Goal: Task Accomplishment & Management: Manage account settings

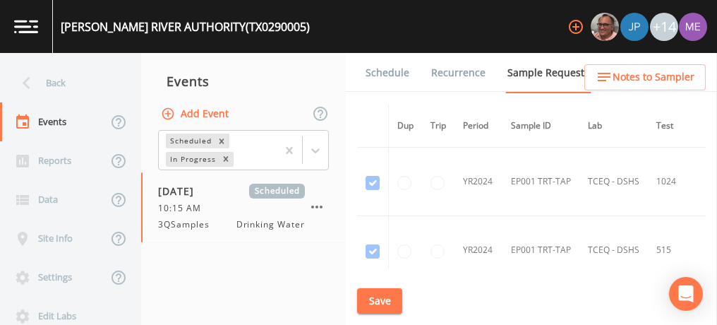
scroll to position [1722, 0]
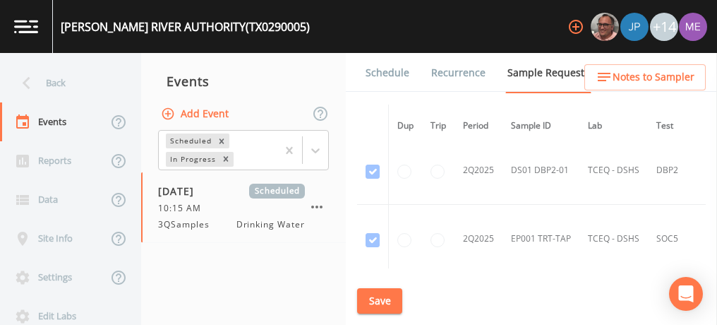
click at [392, 76] on link "Schedule" at bounding box center [387, 73] width 48 height 40
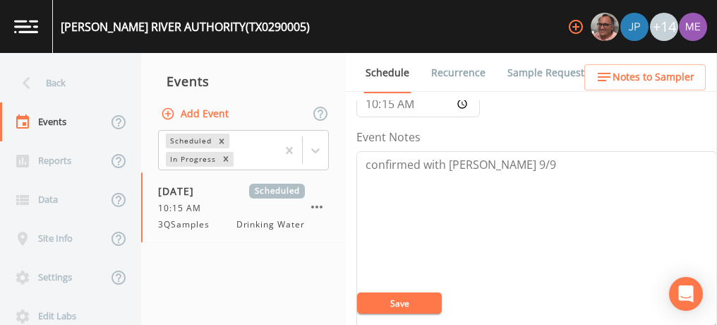
scroll to position [154, 0]
click at [634, 75] on span "Notes to Sampler" at bounding box center [653, 77] width 82 height 18
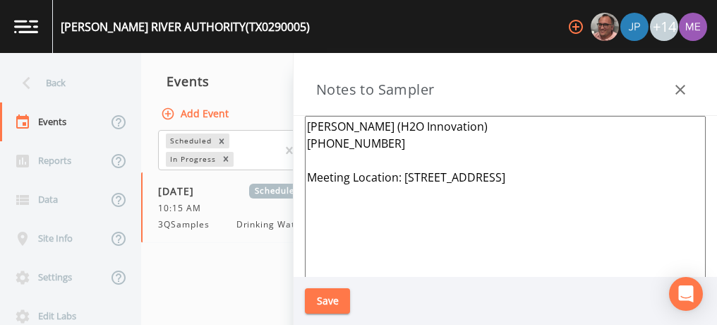
drag, startPoint x: 402, startPoint y: 176, endPoint x: 602, endPoint y: 169, distance: 200.5
click at [602, 169] on textarea "Keaton Dunn (H2O Innovation) 361-226-2514 Meeting Location: 1064 TX-316 S., Por…" at bounding box center [505, 287] width 401 height 343
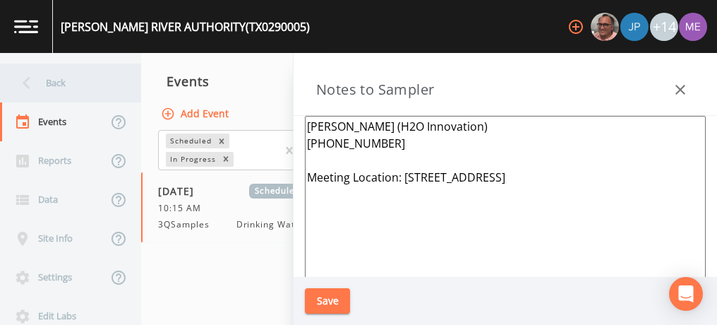
click at [61, 85] on div "Back" at bounding box center [63, 82] width 127 height 39
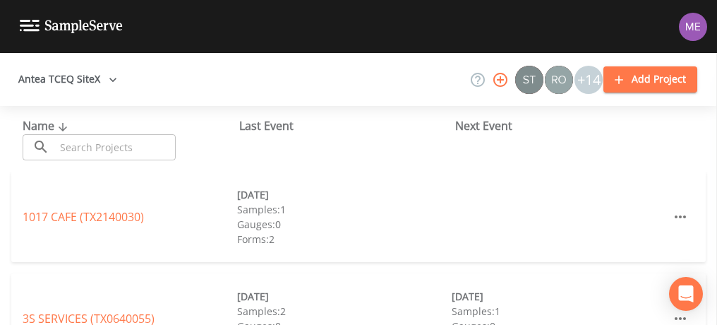
click at [104, 150] on input "text" at bounding box center [115, 147] width 121 height 26
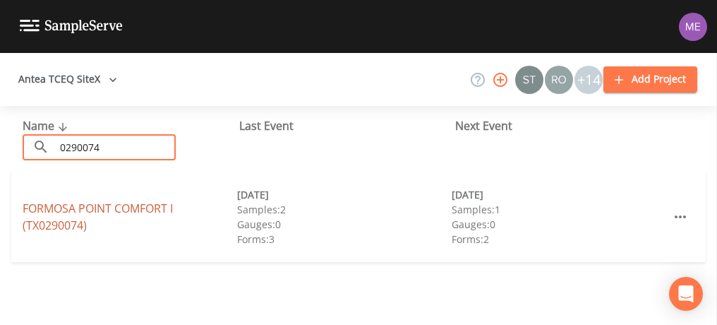
type input "0290074"
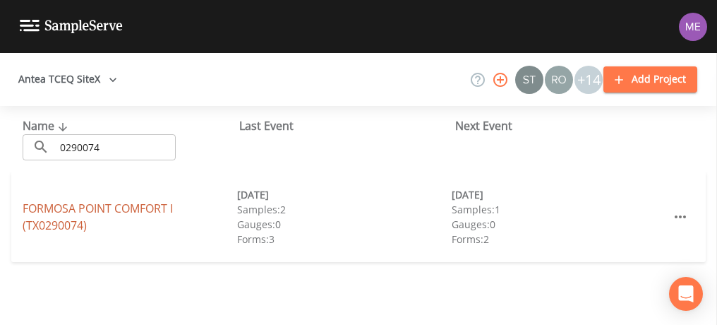
click at [140, 204] on link "FORMOSA POINT COMFORT I (TX0290074)" at bounding box center [98, 216] width 150 height 32
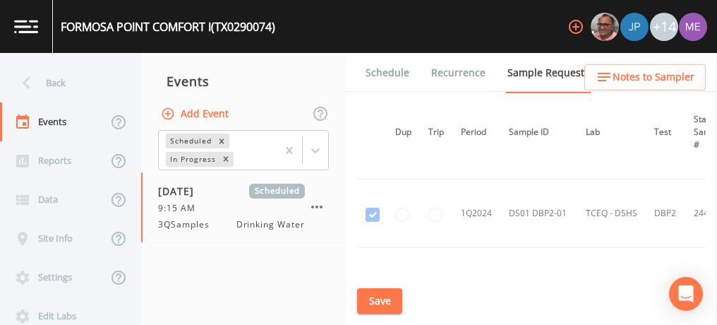
scroll to position [47, 2]
click at [387, 67] on link "Schedule" at bounding box center [387, 73] width 48 height 40
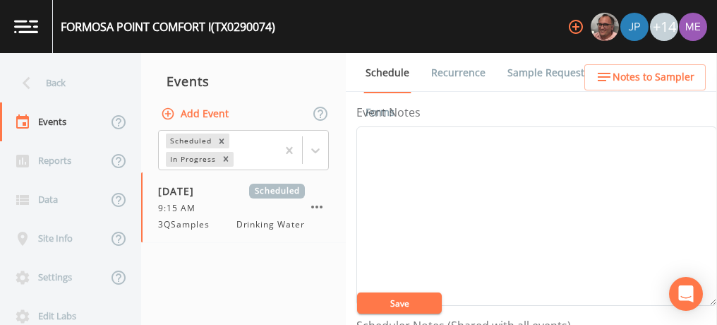
scroll to position [178, 0]
click at [557, 174] on textarea "Event Notes" at bounding box center [536, 216] width 360 height 179
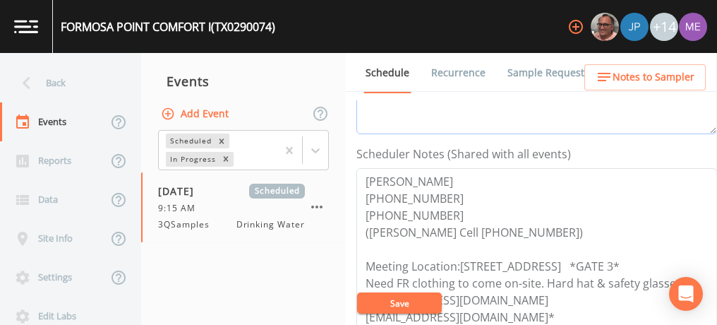
scroll to position [16, 0]
type textarea "confirmed with stephen 9/9"
click at [564, 210] on textarea "JACOB DOMINY 361-987-7165 361-550-7007 (Stephen Phillips Cell 361-220-1119) Mee…" at bounding box center [536, 257] width 360 height 179
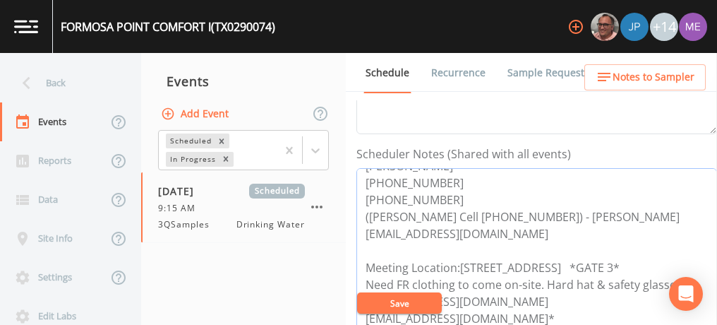
drag, startPoint x: 366, startPoint y: 229, endPoint x: 508, endPoint y: 228, distance: 141.8
click at [508, 228] on textarea "JACOB DOMINY 361-987-7165 361-550-7007 (Stephen Phillips Cell 361-220-1119) - s…" at bounding box center [536, 257] width 360 height 179
type textarea "JACOB DOMINY 361-987-7165 361-550-7007 (Stephen Phillips Cell 361-220-1119) - s…"
drag, startPoint x: 457, startPoint y: 264, endPoint x: 461, endPoint y: 273, distance: 10.1
click at [461, 273] on textarea "JACOB DOMINY 361-987-7165 361-550-7007 (Stephen Phillips Cell 361-220-1119) - s…" at bounding box center [536, 257] width 360 height 179
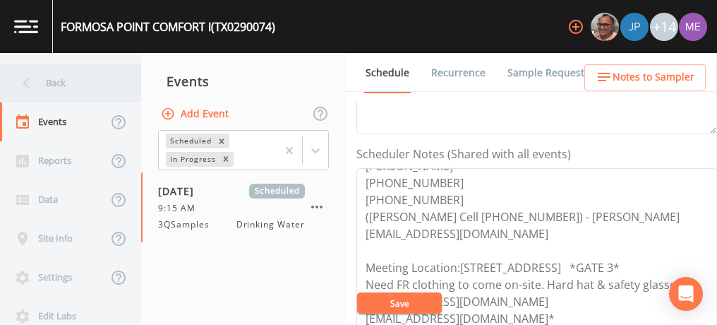
click at [40, 78] on div "Back" at bounding box center [63, 82] width 127 height 39
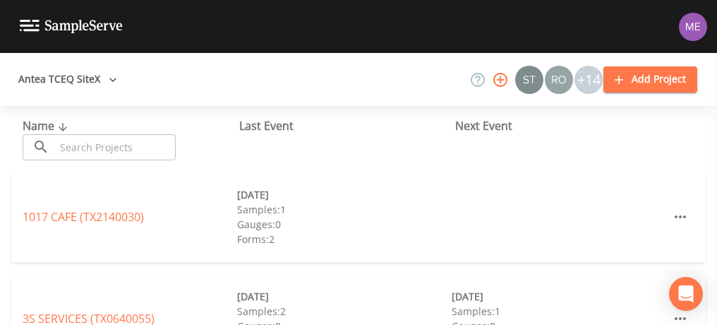
click at [85, 152] on input "text" at bounding box center [115, 147] width 121 height 26
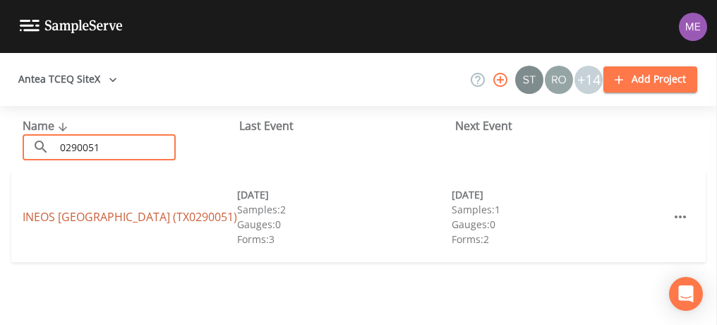
type input "0290051"
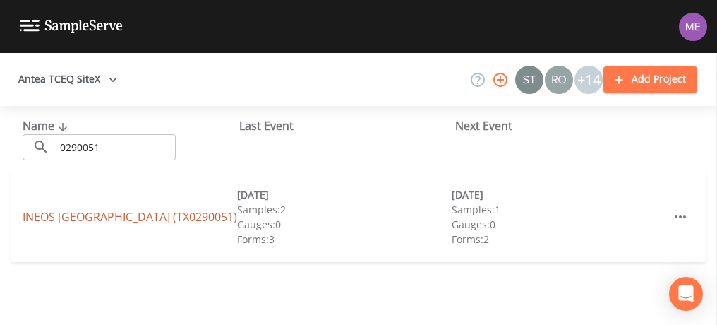
click at [100, 220] on link "INEOS GREEN LAKE PLANT (TX0290051)" at bounding box center [130, 217] width 214 height 16
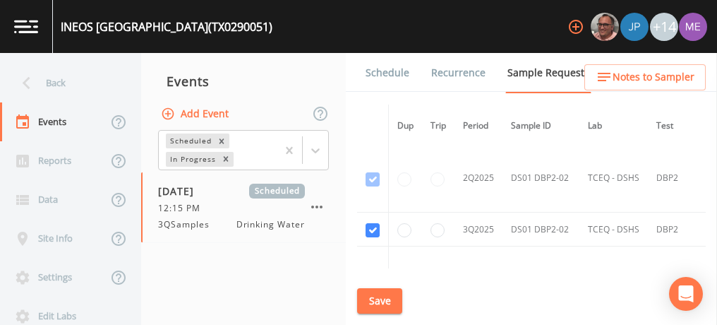
scroll to position [1460, 0]
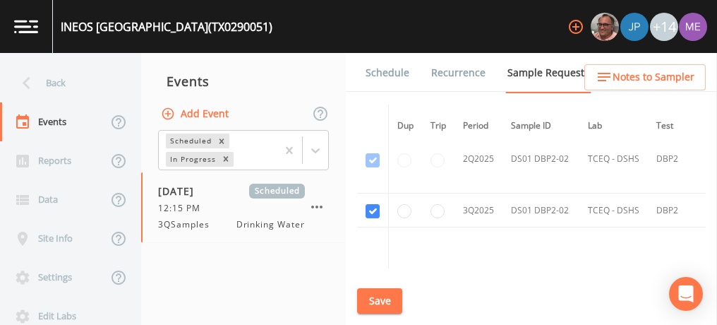
click at [389, 69] on link "Schedule" at bounding box center [387, 73] width 48 height 40
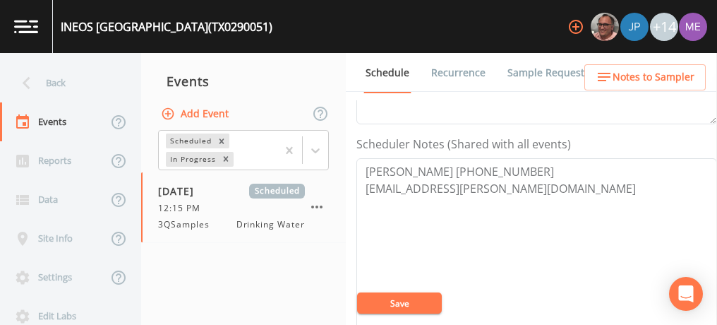
scroll to position [365, 0]
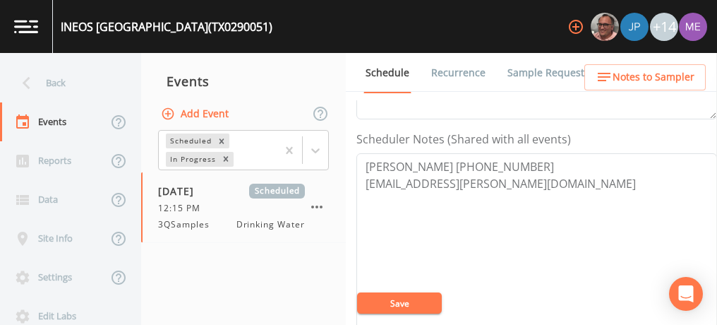
click at [631, 81] on span "Notes to Sampler" at bounding box center [653, 77] width 82 height 18
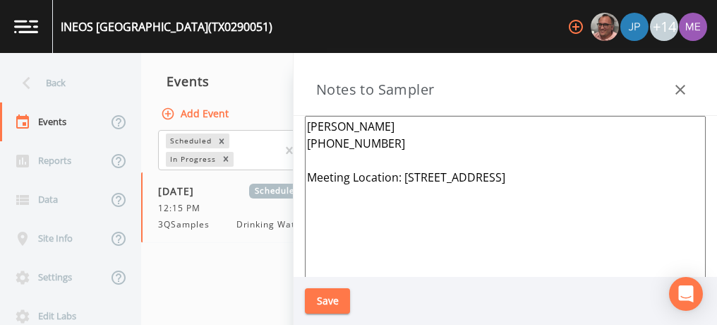
drag, startPoint x: 404, startPoint y: 175, endPoint x: 619, endPoint y: 177, distance: 215.2
click at [619, 177] on textarea "Justin Burke 361-649-6743 Meeting Location: 13050 SH 185 North, Port Lavaca 779…" at bounding box center [505, 287] width 401 height 343
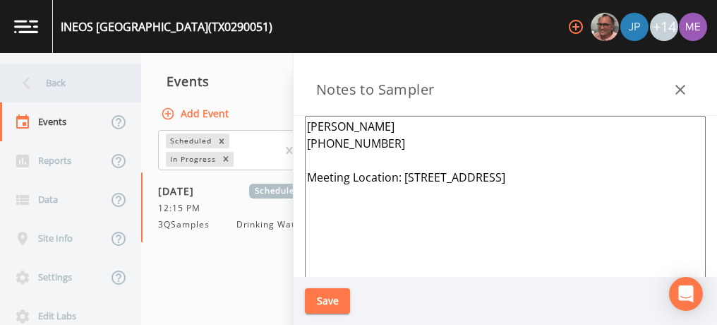
click at [55, 83] on div "Back" at bounding box center [63, 82] width 127 height 39
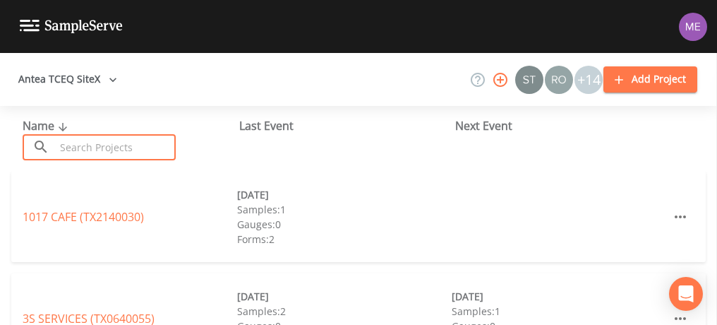
click at [83, 142] on input "text" at bounding box center [115, 147] width 121 height 26
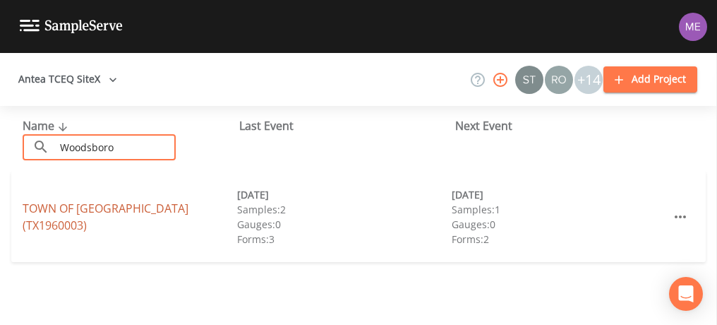
type input "Woodsboro"
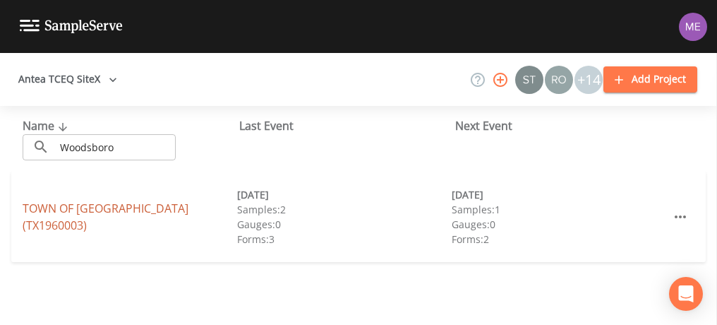
click at [108, 217] on link "TOWN OF WOODSBORO (TX1960003)" at bounding box center [106, 216] width 166 height 32
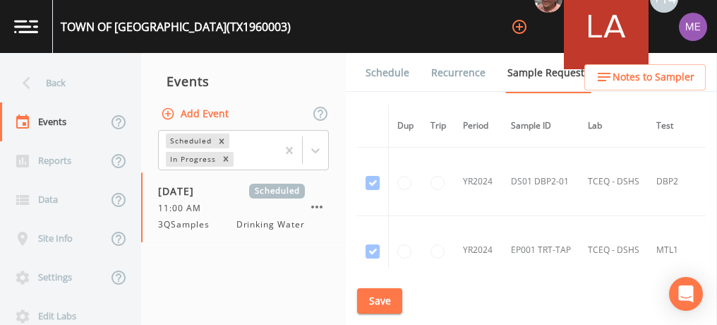
click at [643, 82] on span "Notes to Sampler" at bounding box center [653, 77] width 82 height 18
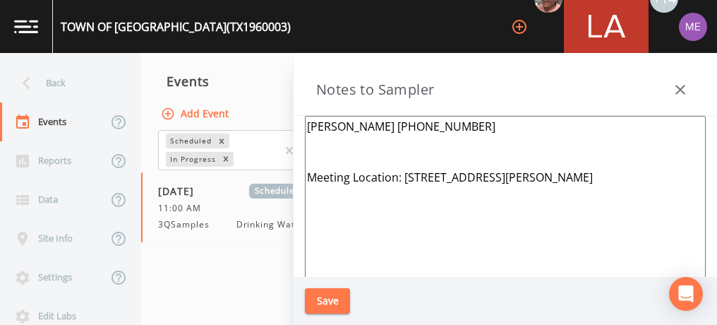
drag, startPoint x: 401, startPoint y: 176, endPoint x: 590, endPoint y: 176, distance: 189.1
click at [590, 176] on textarea "Earl Henning 361-543-0887 Meeting Location: 201 Johnson St., Woodsboro, 78393" at bounding box center [505, 287] width 401 height 343
click at [284, 32] on div "TOWN OF WOODSBORO (TX1960003) +14" at bounding box center [358, 26] width 717 height 53
drag, startPoint x: 404, startPoint y: 176, endPoint x: 594, endPoint y: 178, distance: 189.8
click at [594, 178] on textarea "Earl Henning 361-543-0887 Meeting Location: 201 Johnson St., Woodsboro, 78393" at bounding box center [505, 287] width 401 height 343
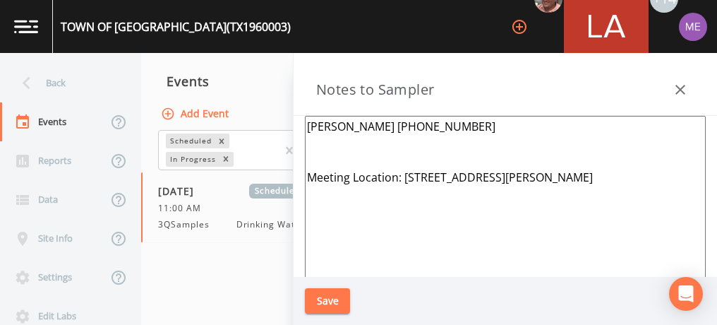
click at [686, 87] on icon "button" at bounding box center [680, 89] width 17 height 17
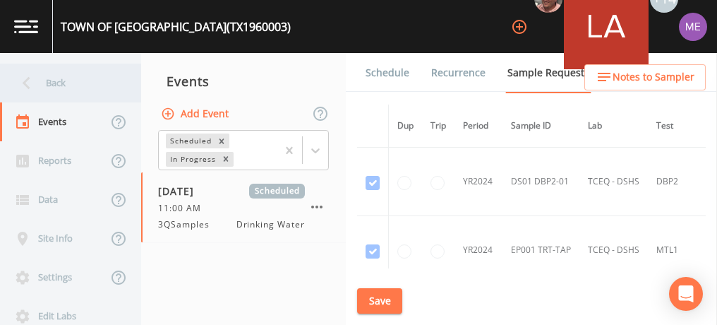
click at [56, 80] on div "Back" at bounding box center [63, 82] width 127 height 39
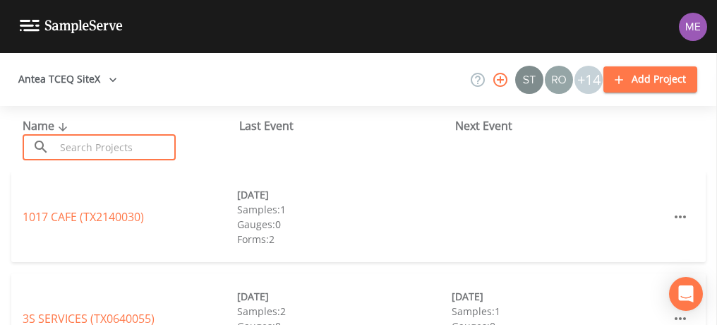
click at [91, 141] on input "text" at bounding box center [115, 147] width 121 height 26
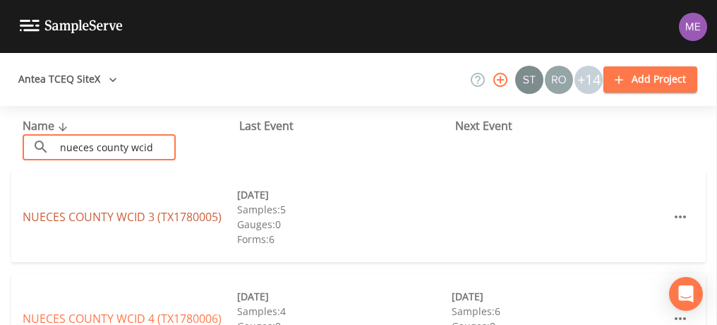
type input "nueces county wcid"
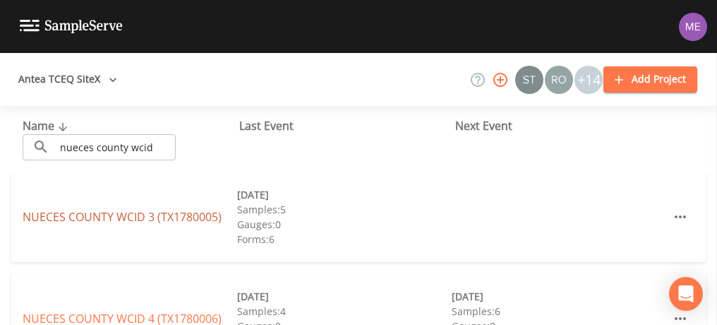
click at [91, 212] on link "NUECES COUNTY WCID 3 (TX1780005)" at bounding box center [122, 217] width 199 height 16
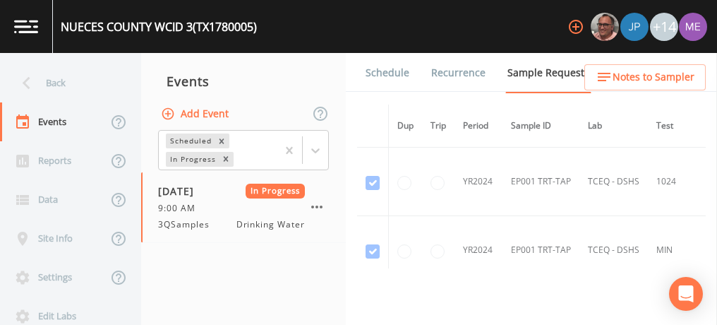
click at [396, 92] on link "Forms" at bounding box center [379, 112] width 33 height 40
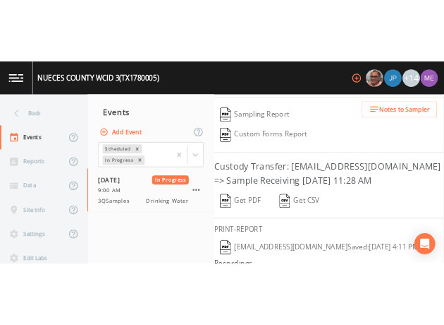
scroll to position [337, 0]
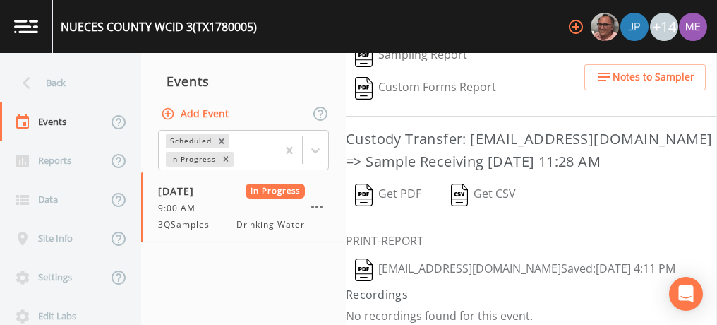
click at [434, 260] on button "Mikeh@sitexsolutions.com  Saved: August 8, 2025 4:11 PM" at bounding box center [515, 269] width 339 height 32
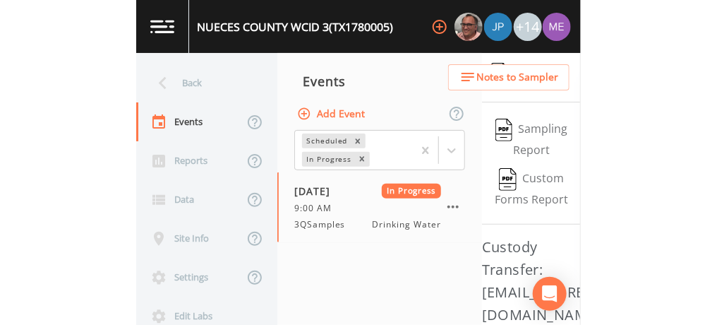
scroll to position [473, 0]
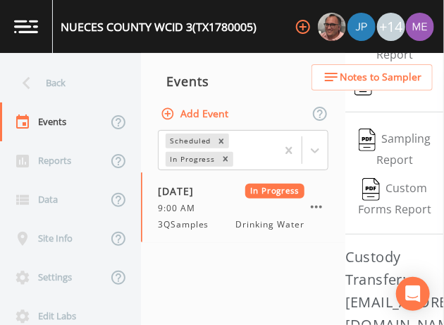
click at [416, 224] on div "Schedule Recurrence Sample Requests COC Details Forms   Pre-Print Chain-of-Cust…" at bounding box center [395, 189] width 99 height 272
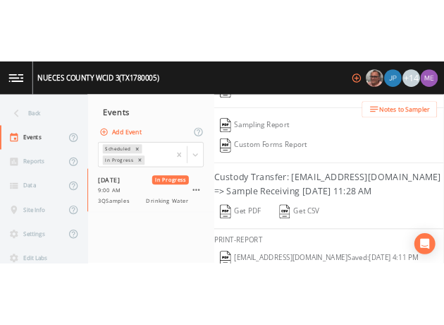
scroll to position [293, 0]
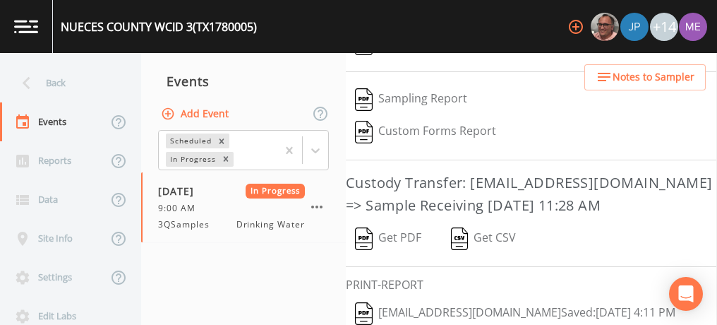
click at [405, 225] on button "Get PDF" at bounding box center [388, 238] width 85 height 32
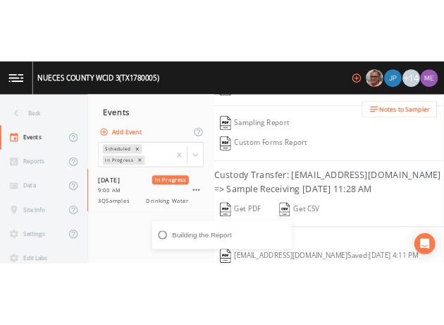
scroll to position [513, 0]
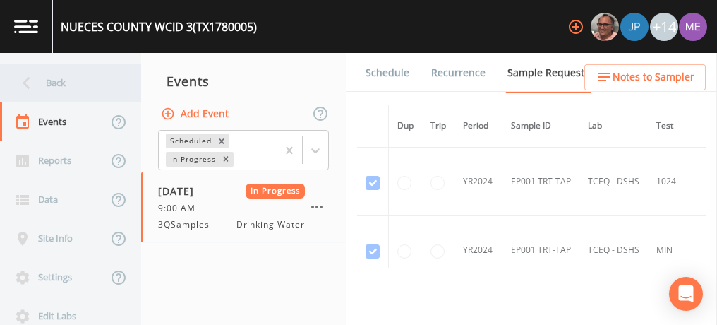
click at [47, 80] on div "Back" at bounding box center [63, 82] width 127 height 39
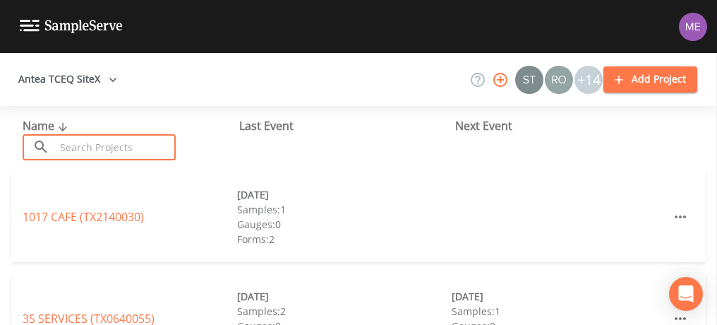
click at [73, 143] on input "text" at bounding box center [115, 147] width 121 height 26
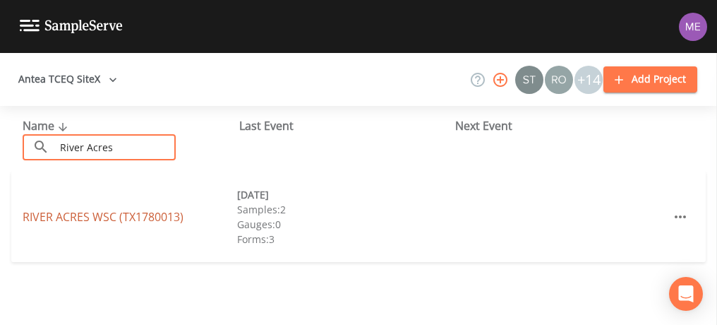
type input "River Acres"
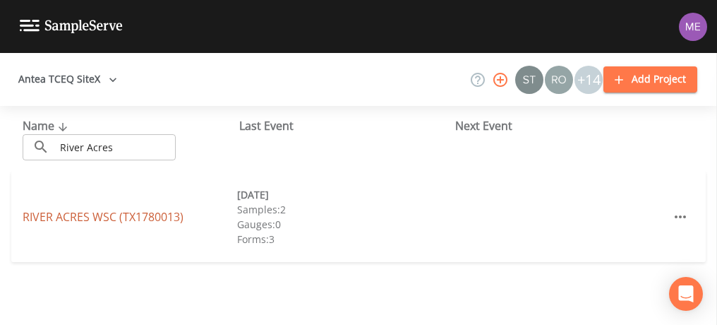
click at [90, 220] on link "RIVER ACRES WSC (TX1780013)" at bounding box center [103, 217] width 161 height 16
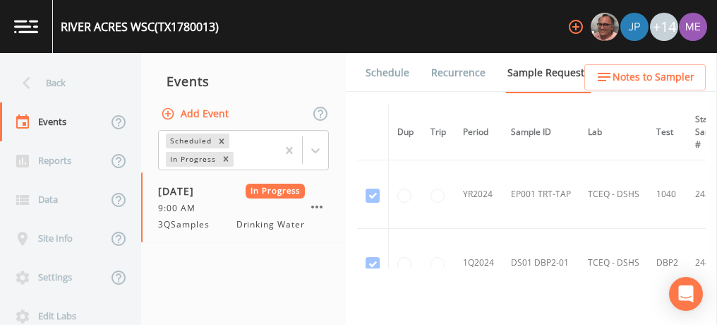
click at [396, 92] on link "Forms" at bounding box center [379, 112] width 33 height 40
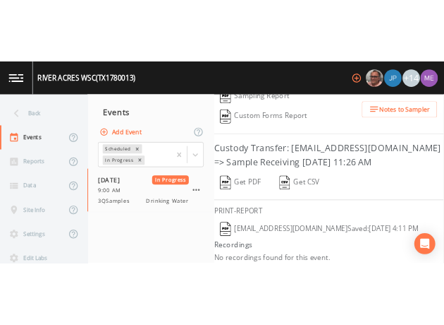
scroll to position [337, 0]
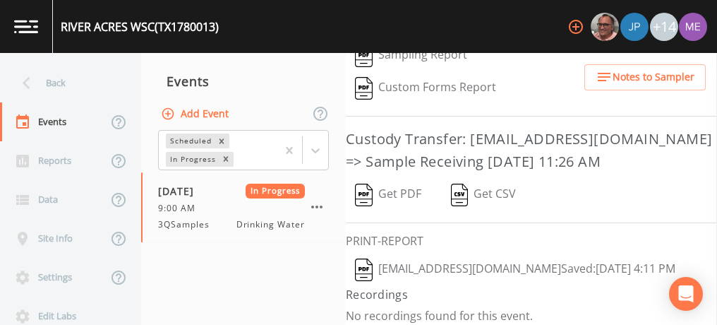
click at [475, 257] on button "Mikeh@sitexsolutions.com  Saved: August 8, 2025 4:11 PM" at bounding box center [515, 269] width 339 height 32
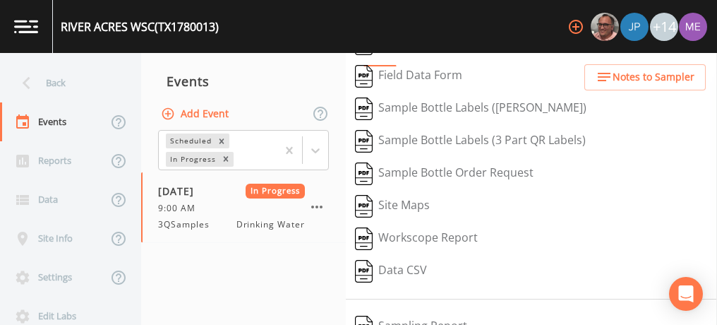
scroll to position [0, 0]
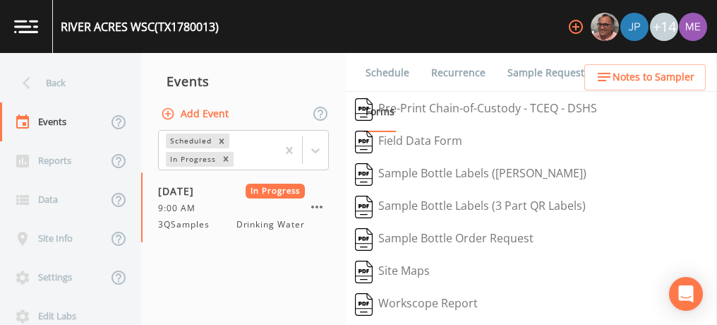
click at [401, 69] on link "Schedule" at bounding box center [387, 73] width 48 height 40
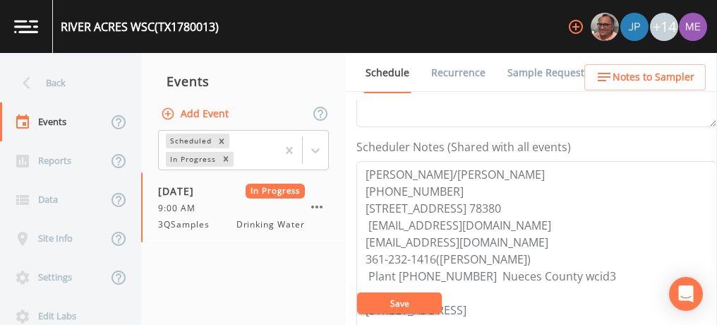
scroll to position [358, 0]
drag, startPoint x: 368, startPoint y: 219, endPoint x: 519, endPoint y: 232, distance: 150.9
click at [519, 232] on textarea "HECTOR BENAVIDEZ/STEVE ROBLEDO 361-944-0830 1400 N 4TH ST, ROBSTOWN 78380 hbena…" at bounding box center [536, 248] width 360 height 179
click at [322, 205] on icon "button" at bounding box center [316, 206] width 17 height 17
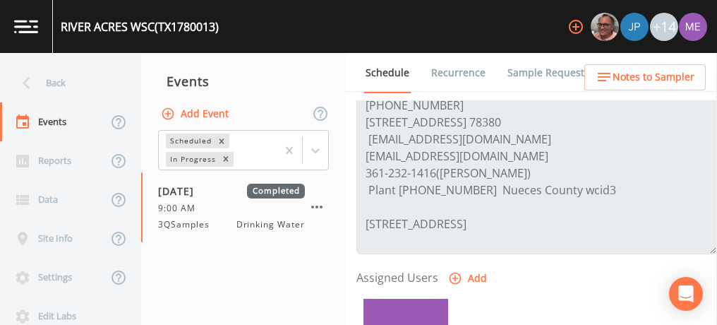
scroll to position [444, 0]
